Goal: Check status: Check status

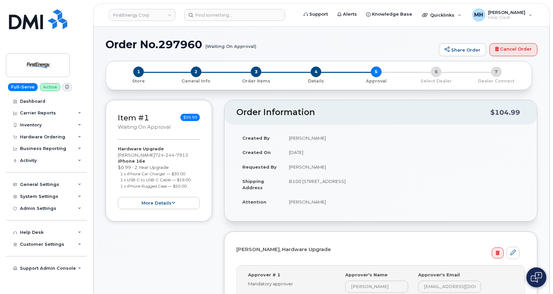
scroll to position [133, 0]
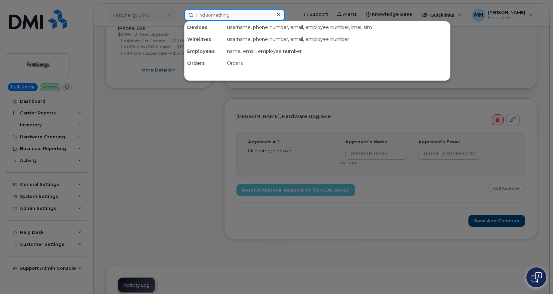
click at [260, 19] on input at bounding box center [234, 15] width 101 height 12
paste input "296914"
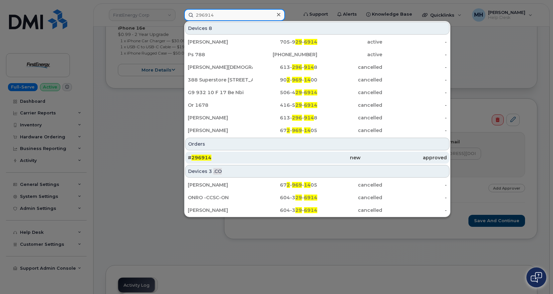
type input "296914"
click at [230, 162] on div "# 296914" at bounding box center [231, 158] width 86 height 12
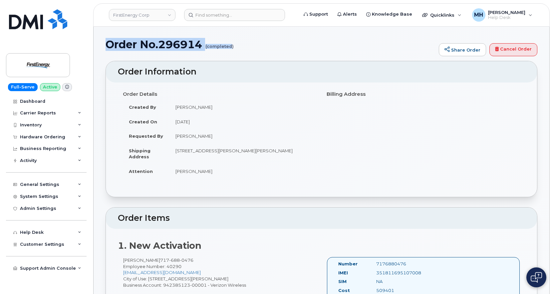
drag, startPoint x: 106, startPoint y: 45, endPoint x: 232, endPoint y: 47, distance: 125.9
click at [232, 47] on h1 "Order No.296914 (completed)" at bounding box center [271, 45] width 330 height 12
copy h1 "Order No.296914 (completed"
